Goal: Information Seeking & Learning: Learn about a topic

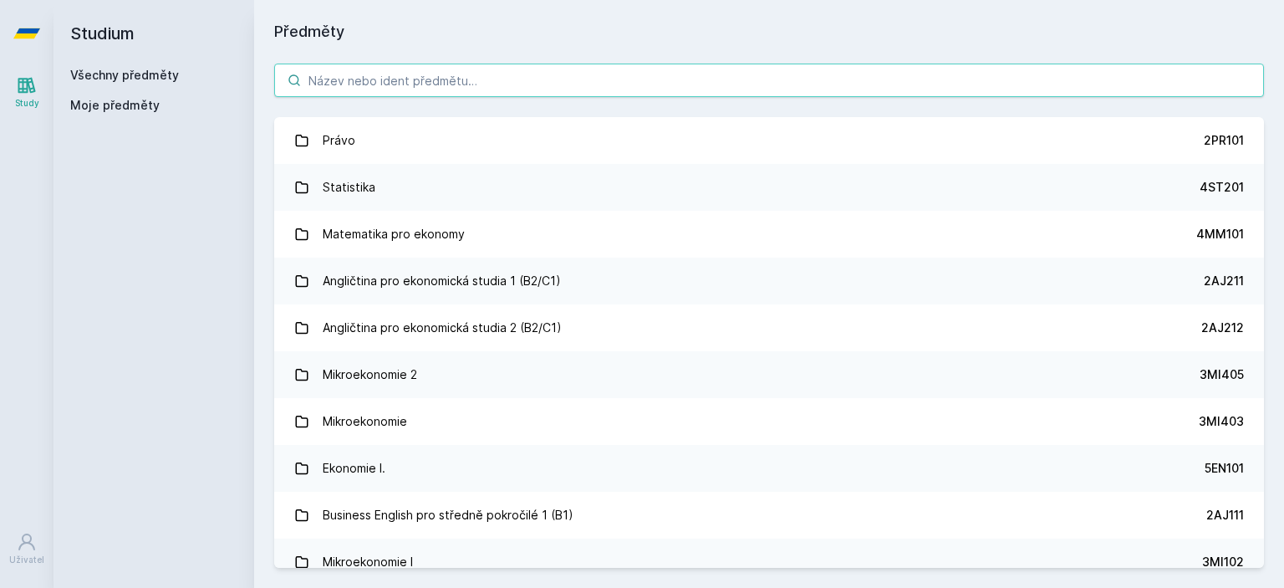
click at [421, 76] on input "search" at bounding box center [769, 80] width 990 height 33
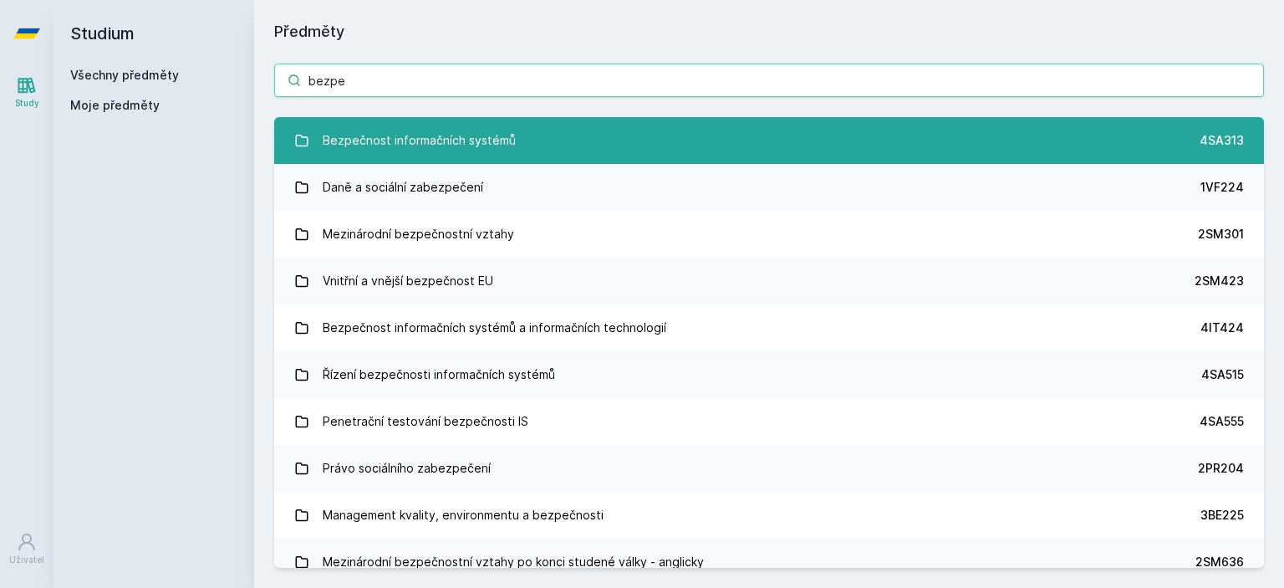
type input "bezpe"
click at [425, 137] on div "Bezpečnost informačních systémů" at bounding box center [419, 140] width 193 height 33
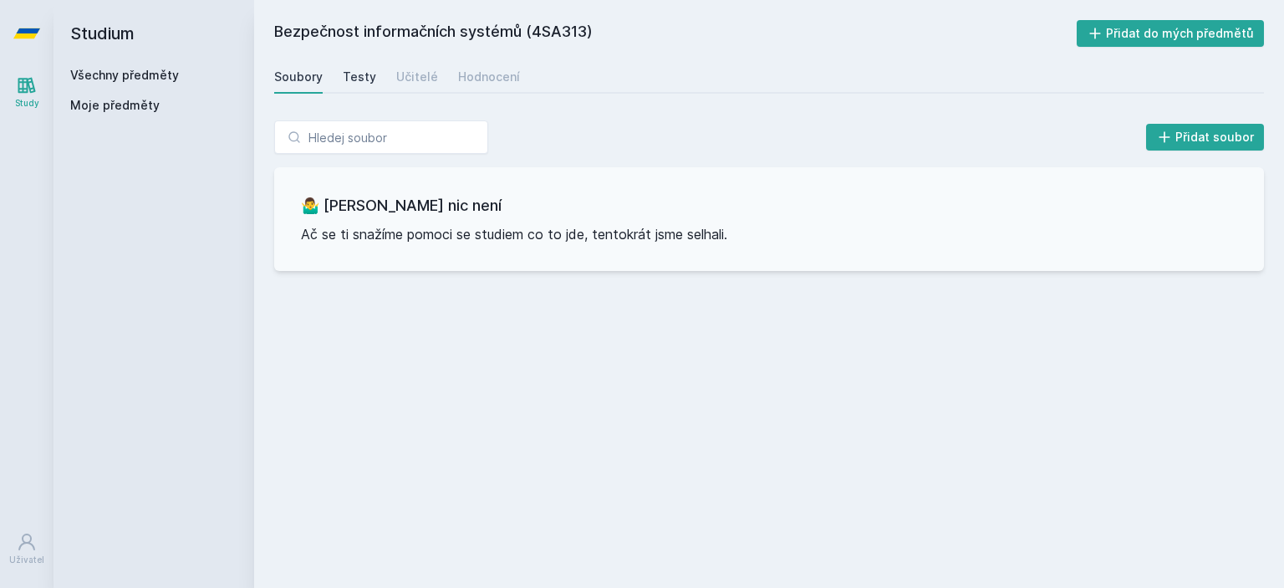
click at [346, 82] on div "Testy" at bounding box center [359, 77] width 33 height 17
click at [425, 76] on div "Učitelé" at bounding box center [417, 77] width 42 height 17
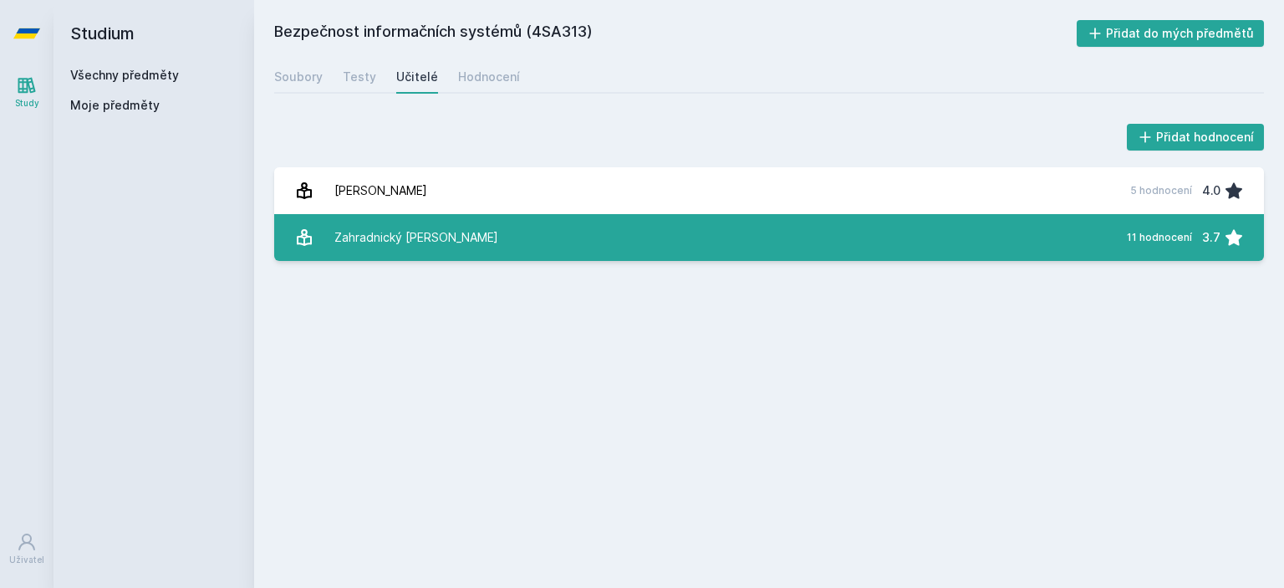
click at [487, 244] on link "Zahradnický [PERSON_NAME] 11 hodnocení 3.7" at bounding box center [769, 237] width 990 height 47
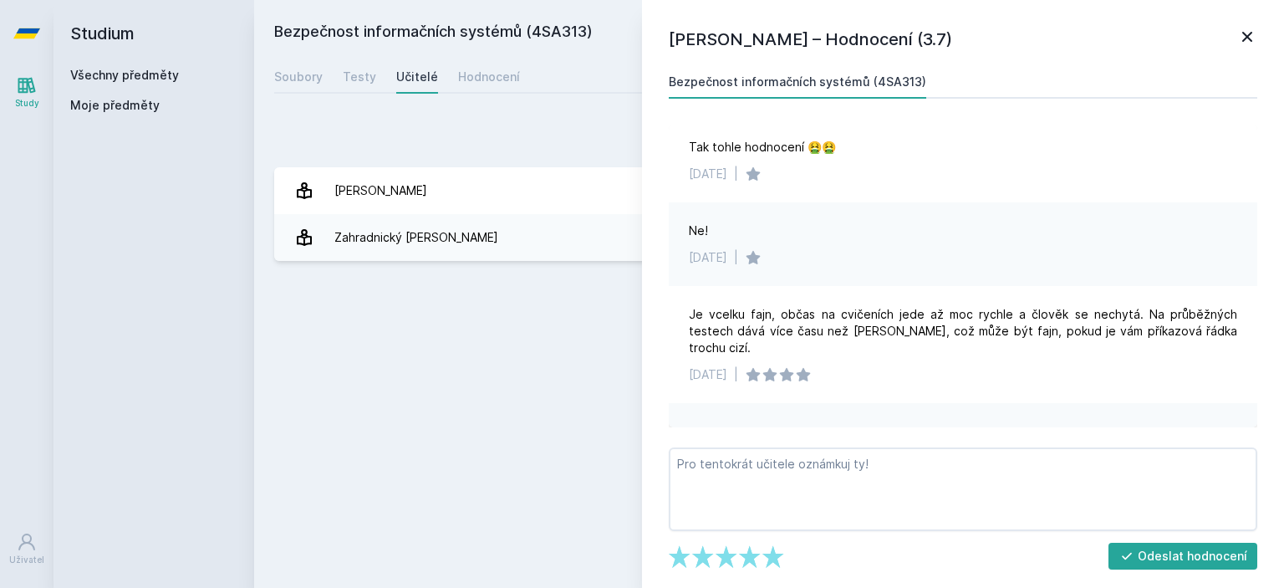
scroll to position [10, 0]
click at [1240, 38] on icon at bounding box center [1248, 37] width 20 height 20
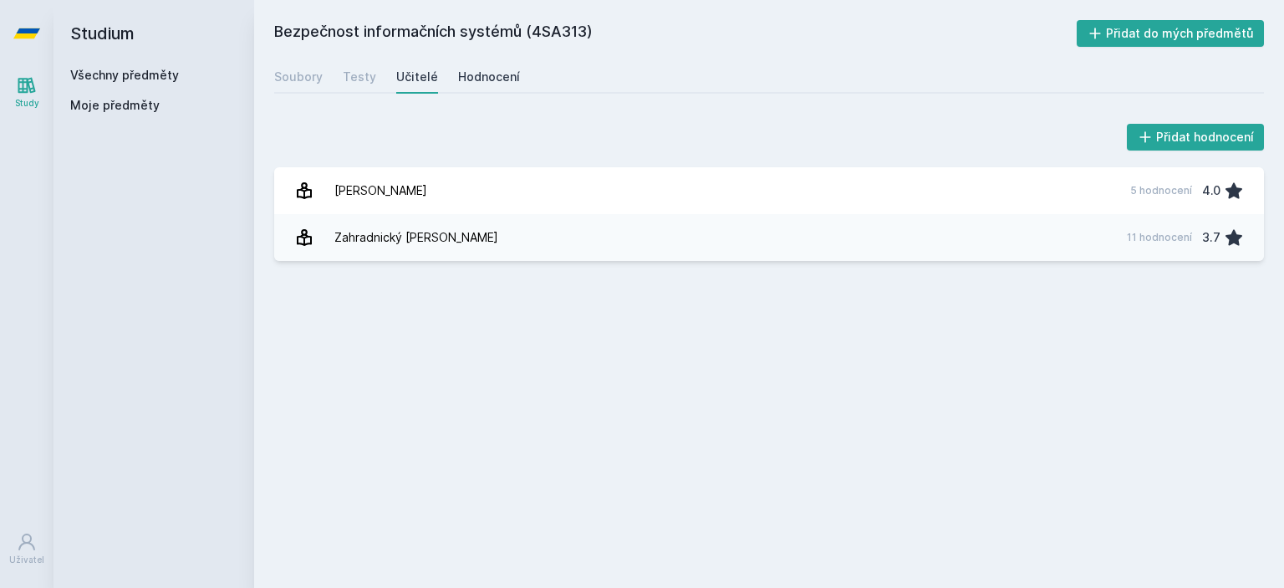
click at [477, 75] on div "Hodnocení" at bounding box center [489, 77] width 62 height 17
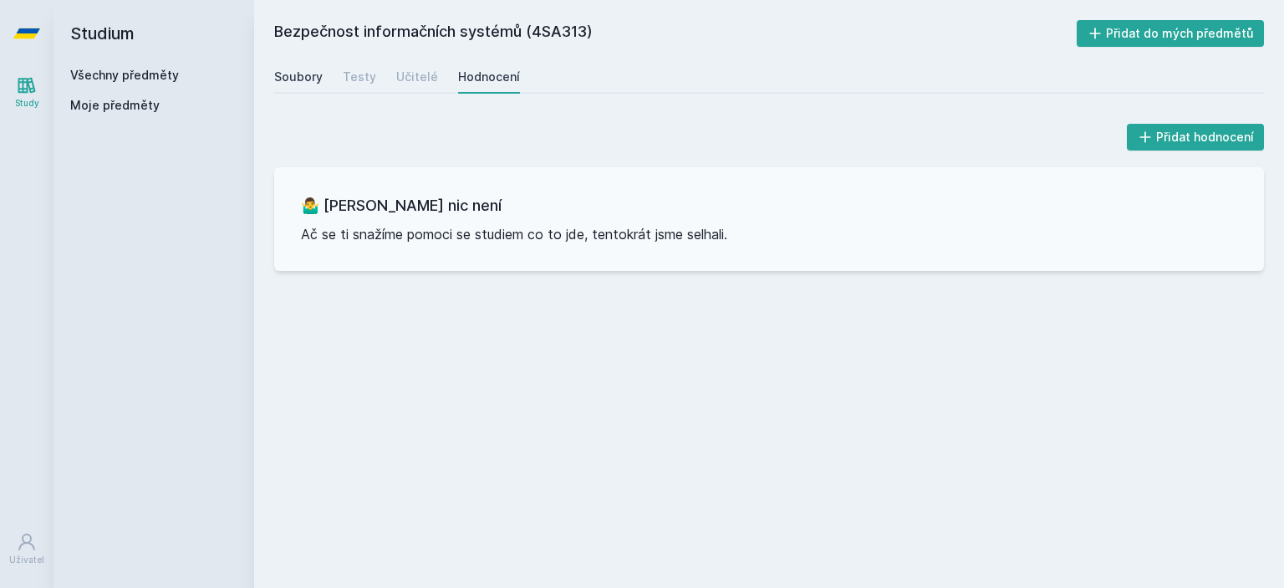
click at [304, 72] on div "Soubory" at bounding box center [298, 77] width 48 height 17
